Goal: Transaction & Acquisition: Book appointment/travel/reservation

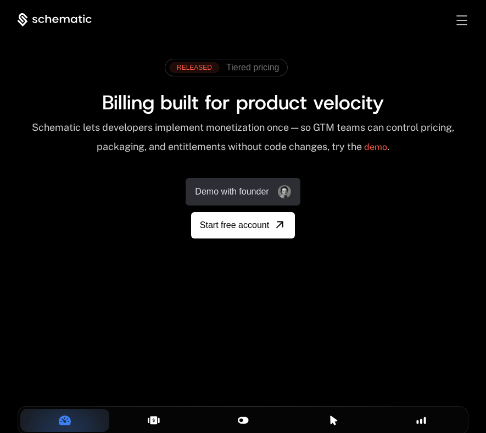
click at [273, 187] on link "Demo with founder" at bounding box center [243, 191] width 114 height 27
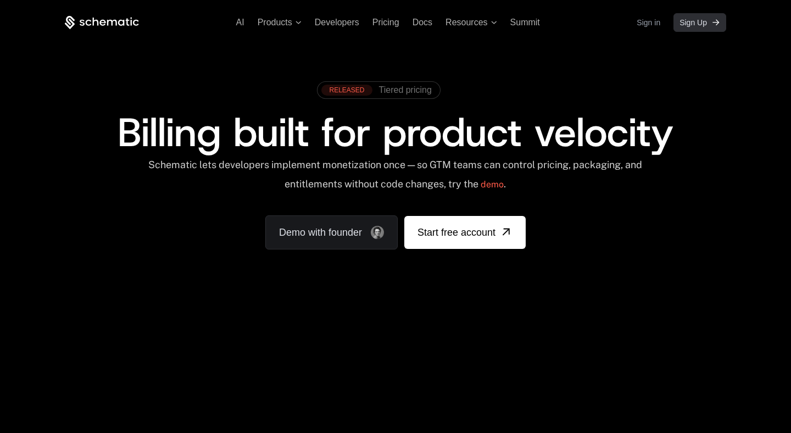
click at [701, 24] on span "Sign Up" at bounding box center [693, 22] width 27 height 11
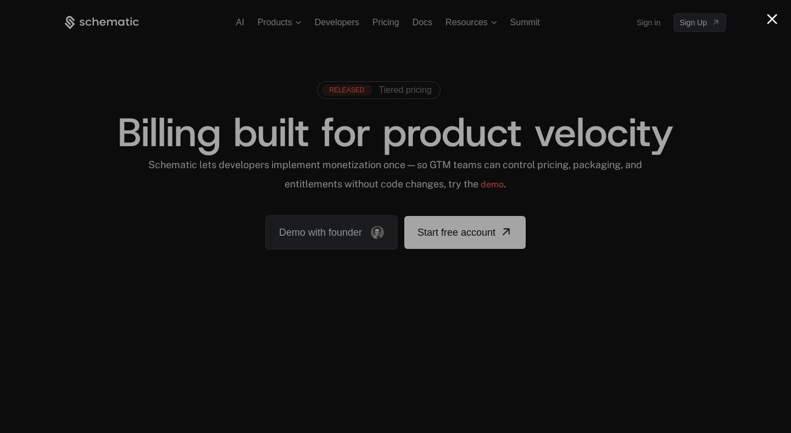
click at [770, 26] on div at bounding box center [395, 216] width 791 height 433
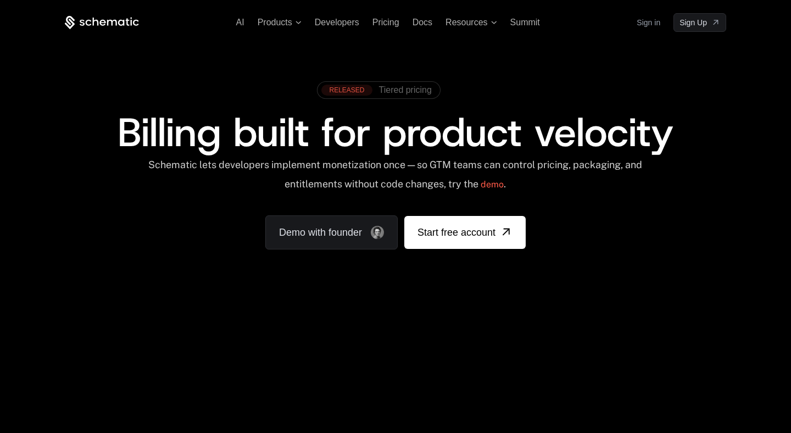
click at [358, 93] on div "RELEASED" at bounding box center [346, 90] width 51 height 11
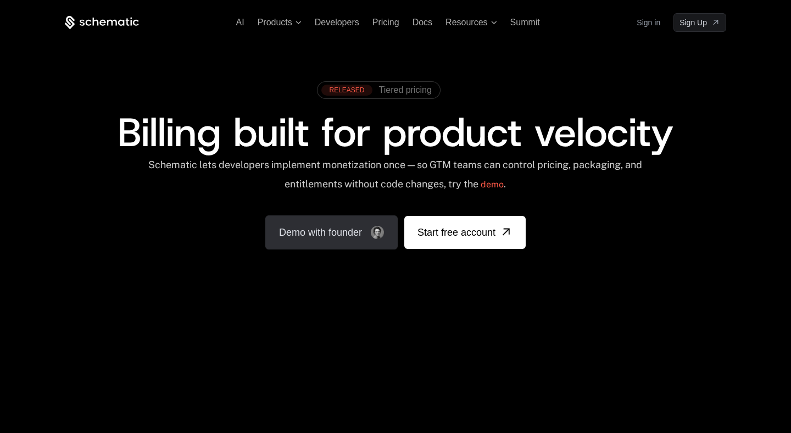
click at [344, 231] on link "Demo with founder" at bounding box center [331, 232] width 132 height 34
